Goal: Task Accomplishment & Management: Use online tool/utility

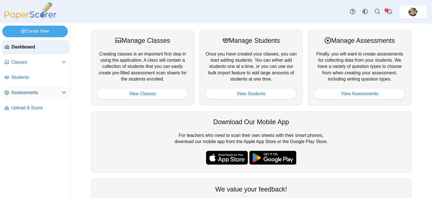
click at [37, 95] on link "Assessments" at bounding box center [35, 93] width 66 height 14
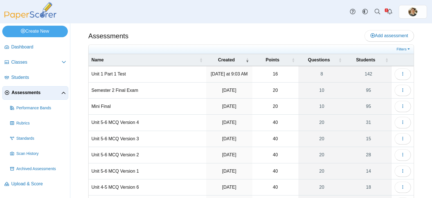
click at [113, 73] on td "Unit 1 Part 1 Test" at bounding box center [148, 74] width 118 height 16
click at [401, 75] on icon "button" at bounding box center [403, 73] width 5 height 5
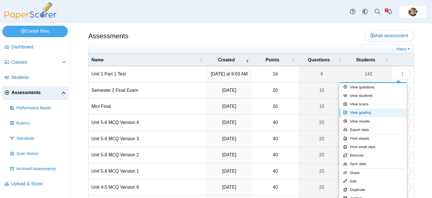
click at [358, 112] on link "View grading" at bounding box center [373, 112] width 68 height 8
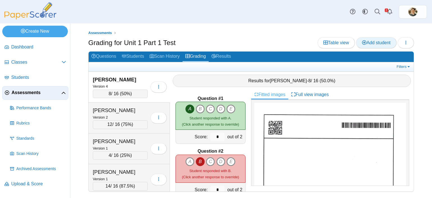
click at [385, 43] on span "Add student" at bounding box center [376, 42] width 28 height 5
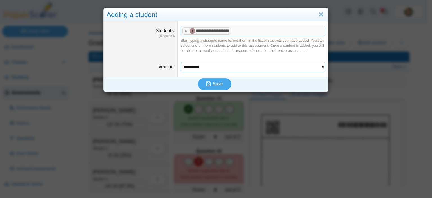
click at [291, 68] on select "********* ********* ********* *********" at bounding box center [253, 67] width 145 height 11
select select "**********"
click at [181, 62] on select "********* ********* ********* *********" at bounding box center [253, 67] width 145 height 11
click at [206, 81] on icon "submit" at bounding box center [209, 84] width 6 height 6
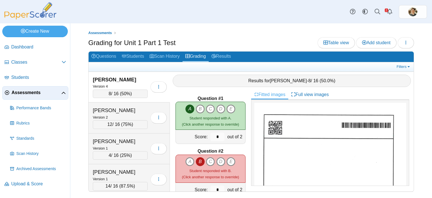
scroll to position [3535, 0]
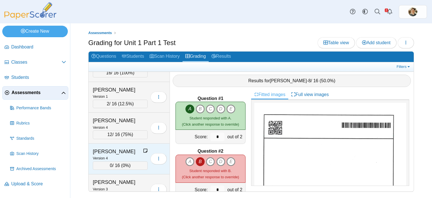
click at [116, 161] on div "0 / 16 ( 0% )" at bounding box center [120, 165] width 55 height 8
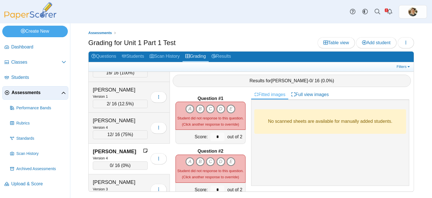
click at [189, 105] on icon "A" at bounding box center [189, 108] width 9 height 9
type input "*"
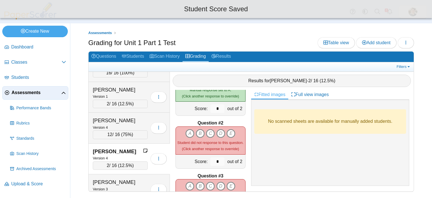
scroll to position [56, 0]
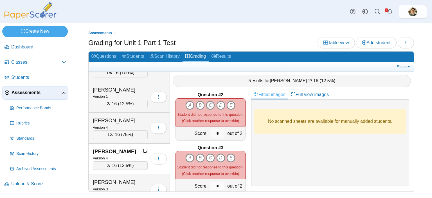
click at [208, 102] on icon "C" at bounding box center [210, 105] width 9 height 9
type input "*"
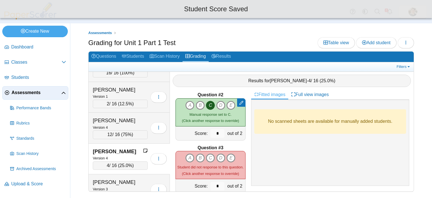
scroll to position [84, 0]
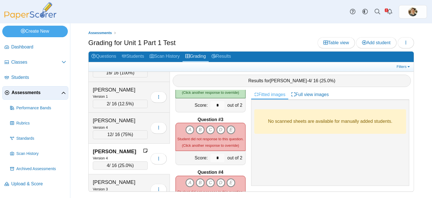
click at [228, 126] on icon "E" at bounding box center [231, 129] width 9 height 9
type input "*"
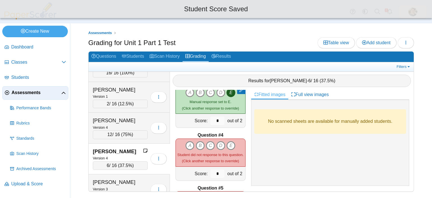
scroll to position [141, 0]
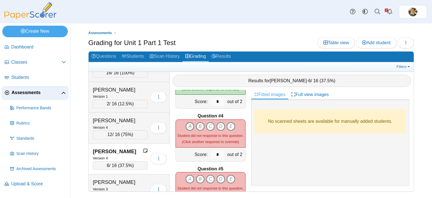
click at [186, 125] on icon "A" at bounding box center [189, 126] width 9 height 9
type input "*"
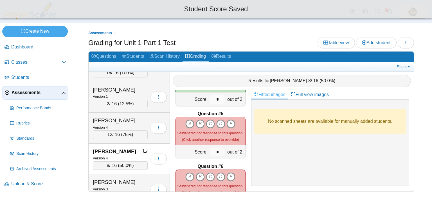
scroll to position [197, 0]
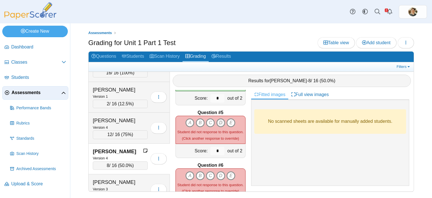
click at [220, 121] on icon "D" at bounding box center [220, 122] width 9 height 9
type input "*"
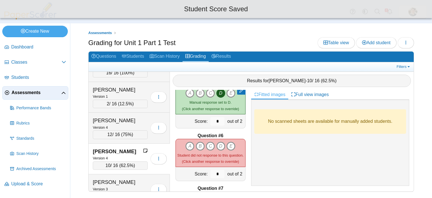
scroll to position [253, 0]
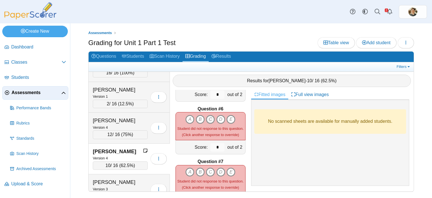
click at [209, 117] on icon "C" at bounding box center [210, 119] width 9 height 9
type input "*"
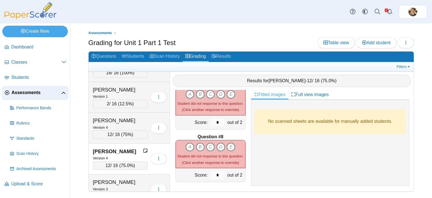
scroll to position [303, 0]
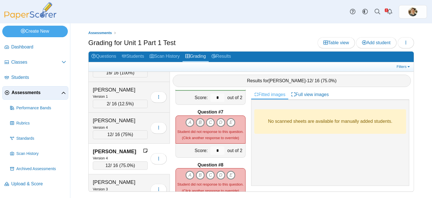
click at [199, 118] on icon "B" at bounding box center [200, 122] width 9 height 9
type input "*"
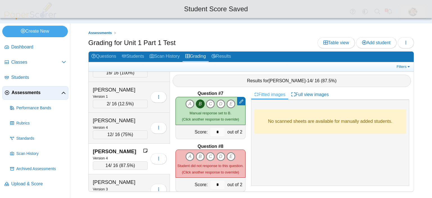
scroll to position [331, 0]
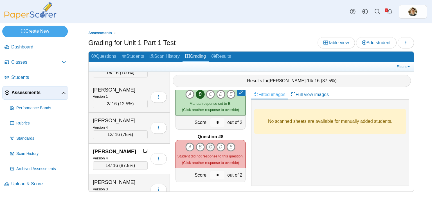
click at [209, 142] on icon "C" at bounding box center [210, 146] width 9 height 9
type input "*"
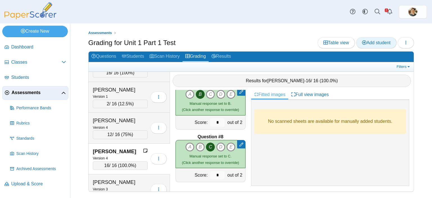
click at [373, 42] on span "Add student" at bounding box center [376, 42] width 28 height 5
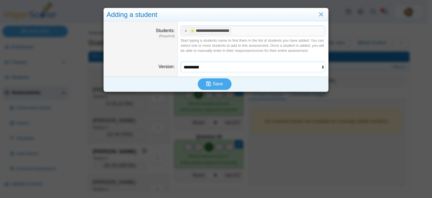
click at [318, 67] on select "********* ********* ********* *********" at bounding box center [253, 67] width 145 height 11
select select "**********"
click at [181, 62] on select "********* ********* ********* *********" at bounding box center [253, 67] width 145 height 11
click at [213, 84] on span "Save" at bounding box center [218, 83] width 10 height 5
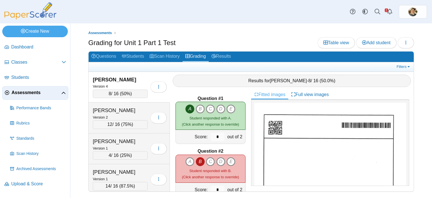
scroll to position [1971, 0]
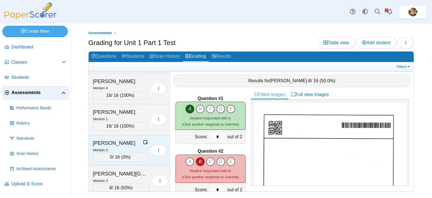
click at [120, 153] on div "0 / 16 ( 0% )" at bounding box center [120, 157] width 55 height 8
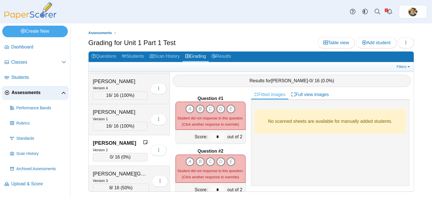
click at [196, 104] on icon "B" at bounding box center [200, 108] width 9 height 9
type input "*"
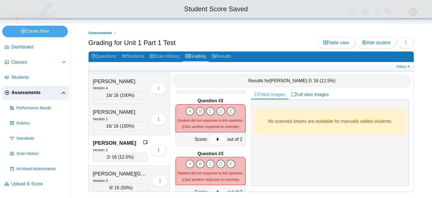
scroll to position [56, 0]
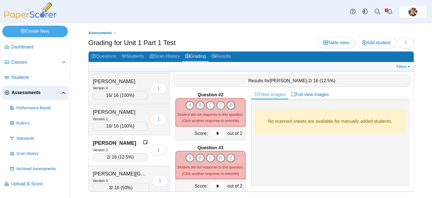
click at [228, 101] on icon "E" at bounding box center [231, 105] width 9 height 9
type input "*"
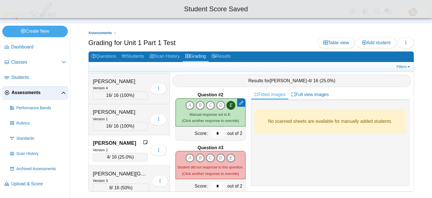
click at [228, 156] on icon "E" at bounding box center [231, 157] width 9 height 9
type input "*"
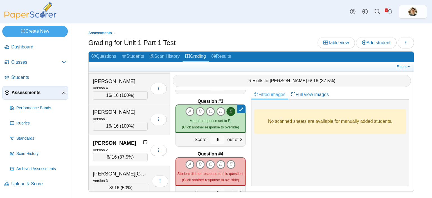
scroll to position [113, 0]
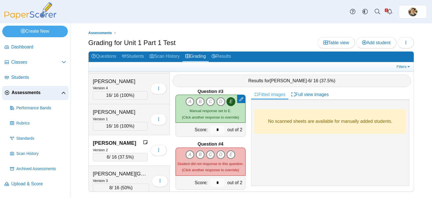
click at [210, 150] on icon "C" at bounding box center [210, 154] width 9 height 9
type input "*"
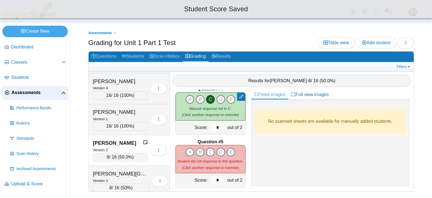
scroll to position [169, 0]
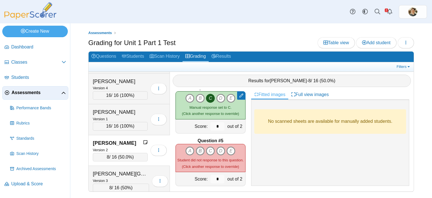
click at [200, 147] on icon "B" at bounding box center [200, 150] width 9 height 9
type input "*"
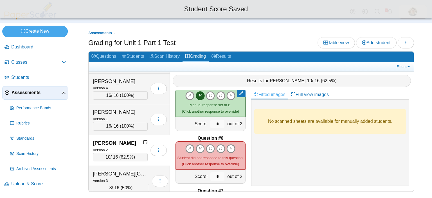
scroll to position [225, 0]
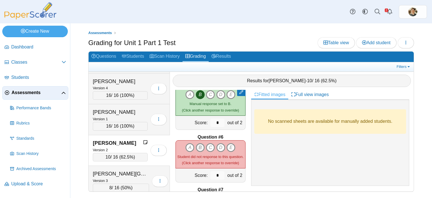
click at [200, 144] on icon "B" at bounding box center [200, 147] width 9 height 9
type input "*"
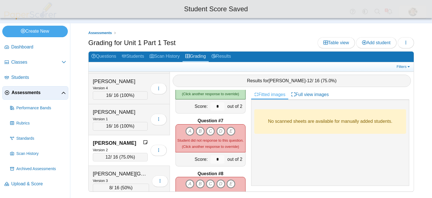
scroll to position [310, 0]
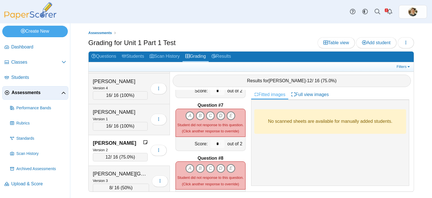
click at [221, 112] on icon "D" at bounding box center [220, 115] width 9 height 9
type input "*"
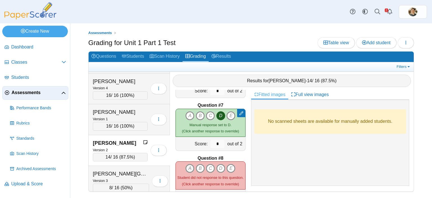
click at [186, 164] on icon "A" at bounding box center [189, 168] width 9 height 9
click at [376, 41] on span "Add student" at bounding box center [376, 42] width 28 height 5
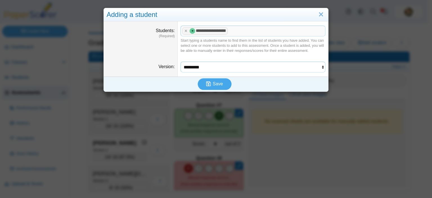
click at [319, 67] on select "********* ********* ********* *********" at bounding box center [253, 67] width 145 height 11
select select "**********"
click at [181, 62] on select "********* ********* ********* *********" at bounding box center [253, 67] width 145 height 11
click at [209, 83] on icon "submit" at bounding box center [208, 83] width 5 height 5
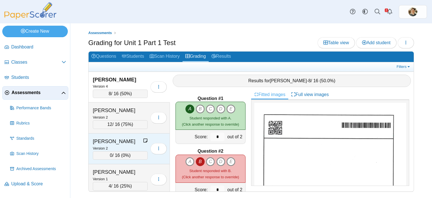
scroll to position [28, 0]
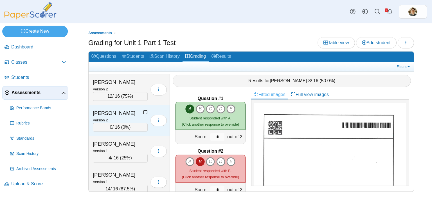
click at [110, 126] on div "0 / 16 ( 0% )" at bounding box center [120, 127] width 55 height 8
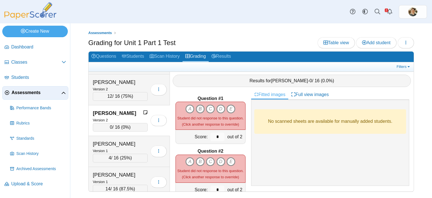
click at [199, 105] on icon "B" at bounding box center [200, 108] width 9 height 9
type input "*"
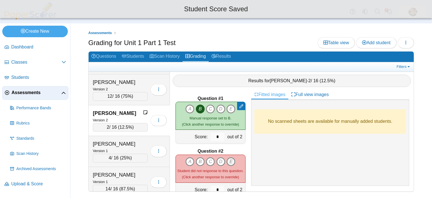
click at [228, 158] on icon "E" at bounding box center [231, 161] width 9 height 9
type input "*"
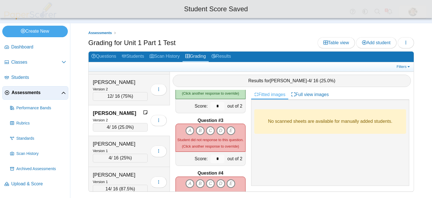
scroll to position [84, 0]
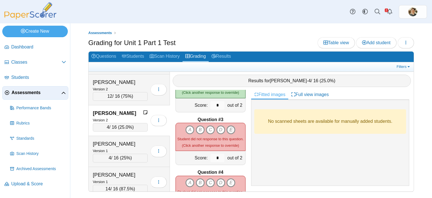
click at [229, 125] on icon "E" at bounding box center [231, 129] width 9 height 9
type input "*"
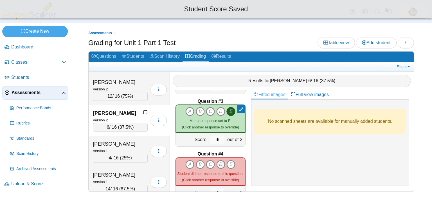
scroll to position [113, 0]
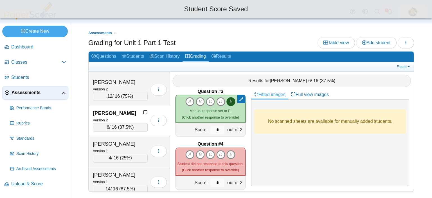
click at [230, 151] on icon "E" at bounding box center [231, 154] width 9 height 9
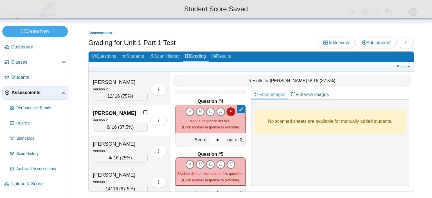
scroll to position [169, 0]
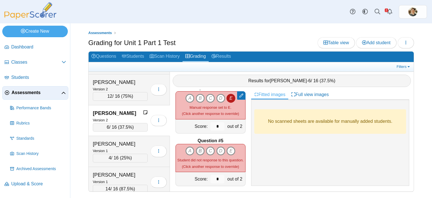
click at [196, 146] on icon "B" at bounding box center [200, 150] width 9 height 9
type input "*"
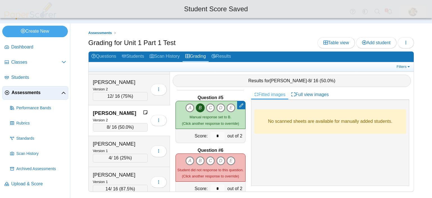
scroll to position [225, 0]
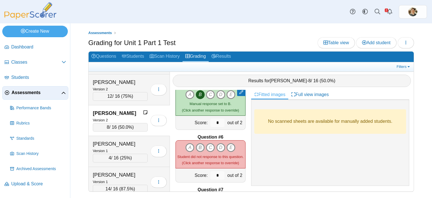
click at [199, 143] on icon "B" at bounding box center [200, 147] width 9 height 9
type input "*"
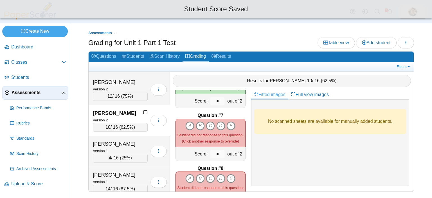
scroll to position [310, 0]
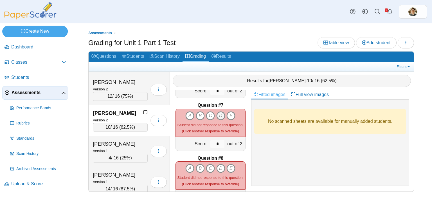
click at [219, 111] on icon "D" at bounding box center [220, 115] width 9 height 9
type input "*"
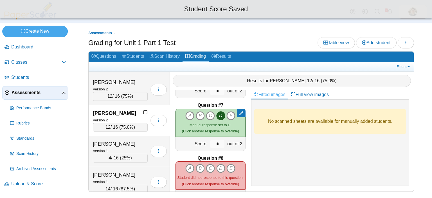
scroll to position [331, 0]
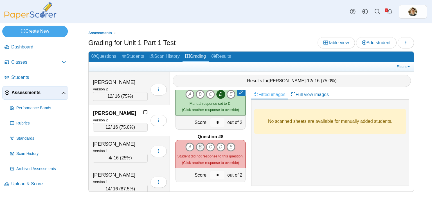
click at [198, 144] on icon "B" at bounding box center [200, 146] width 9 height 9
type input "*"
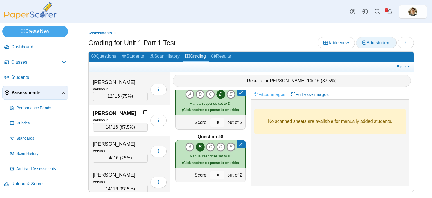
click at [376, 44] on span "Add student" at bounding box center [376, 42] width 28 height 5
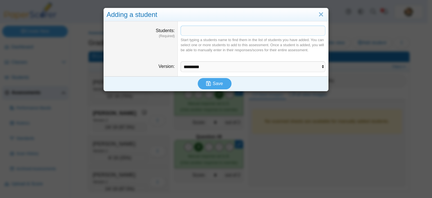
click at [192, 30] on span at bounding box center [253, 31] width 144 height 10
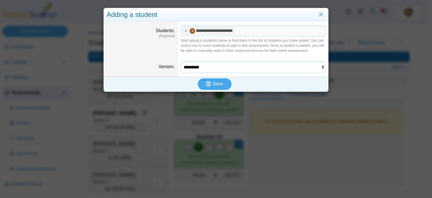
click at [245, 65] on select "********* ********* ********* *********" at bounding box center [253, 67] width 145 height 11
select select "**********"
click at [181, 62] on select "********* ********* ********* *********" at bounding box center [253, 67] width 145 height 11
click at [210, 82] on icon "submit" at bounding box center [209, 84] width 6 height 6
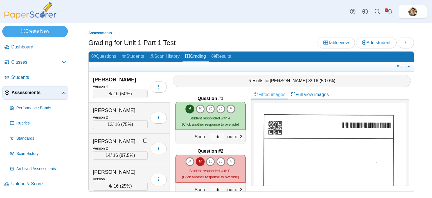
scroll to position [3014, 0]
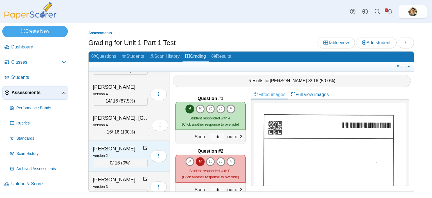
click at [126, 160] on span "0%" at bounding box center [126, 162] width 6 height 5
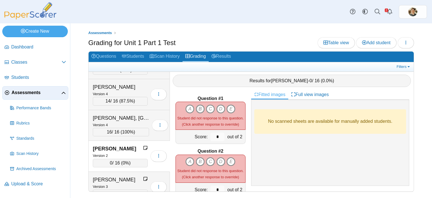
click at [200, 104] on icon "B" at bounding box center [200, 108] width 9 height 9
type input "*"
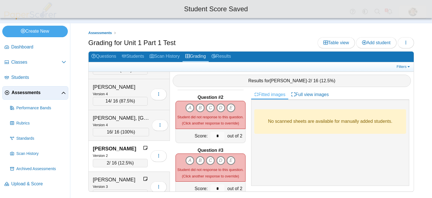
scroll to position [56, 0]
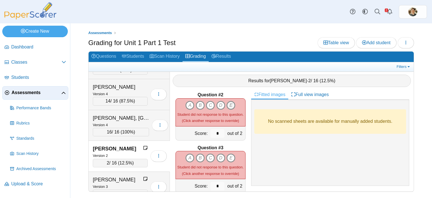
click at [227, 101] on icon "E" at bounding box center [231, 105] width 9 height 9
type input "*"
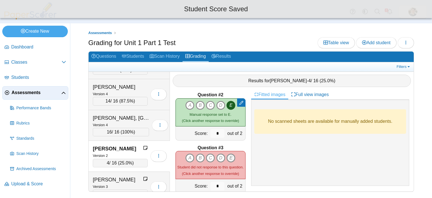
click at [228, 155] on icon "E" at bounding box center [231, 157] width 9 height 9
type input "*"
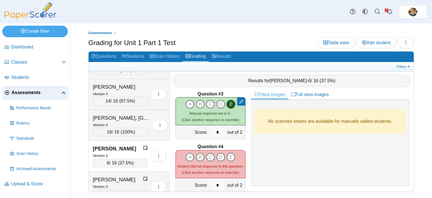
scroll to position [141, 0]
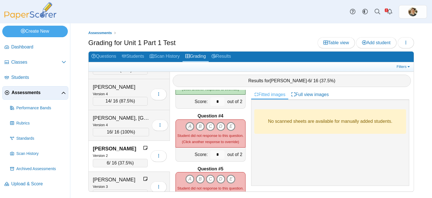
click at [189, 122] on icon "A" at bounding box center [189, 126] width 9 height 9
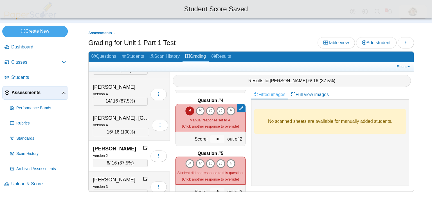
scroll to position [169, 0]
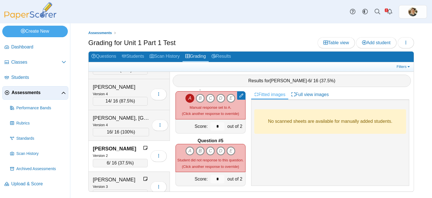
click at [198, 146] on icon "B" at bounding box center [200, 150] width 9 height 9
type input "*"
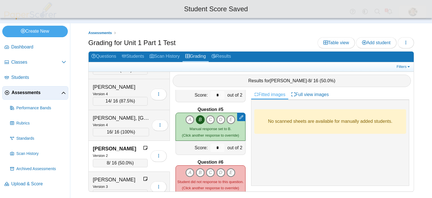
scroll to position [225, 0]
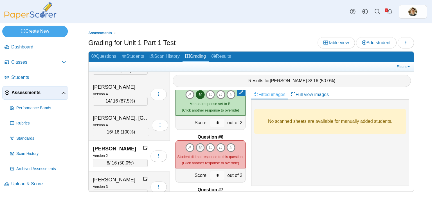
click at [197, 143] on icon "B" at bounding box center [200, 147] width 9 height 9
type input "*"
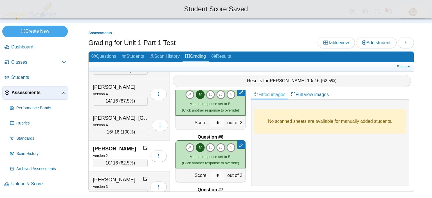
scroll to position [281, 0]
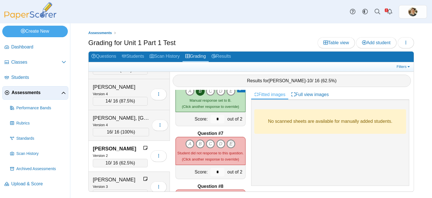
click at [229, 139] on icon "E" at bounding box center [231, 143] width 9 height 9
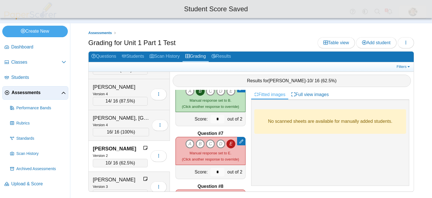
scroll to position [331, 0]
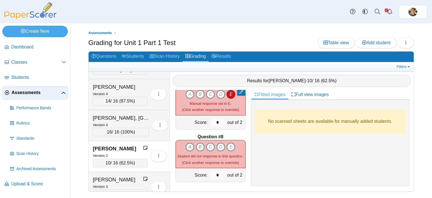
click at [188, 142] on icon "A" at bounding box center [189, 146] width 9 height 9
